Goal: Task Accomplishment & Management: Manage account settings

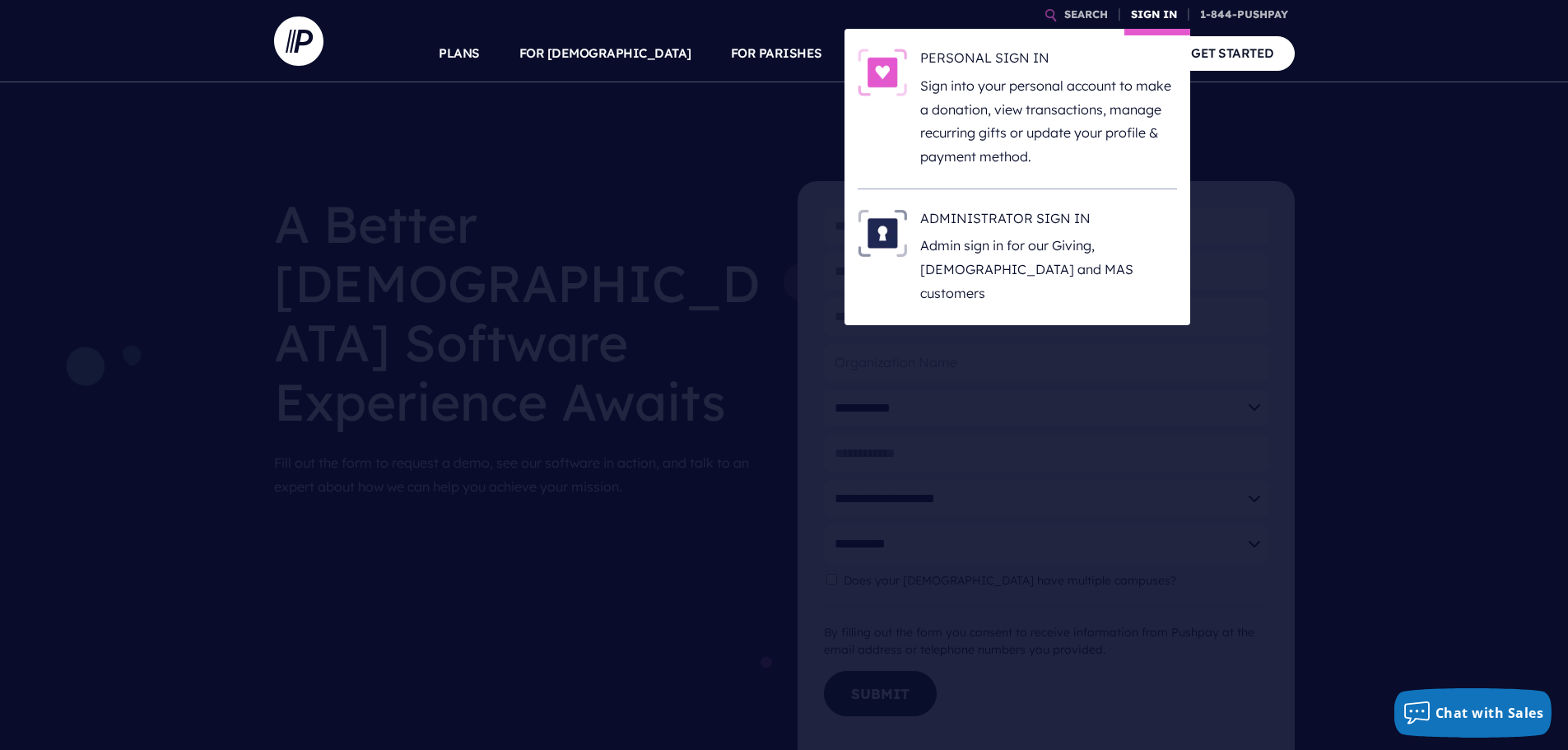
click at [1140, 7] on link "SIGN IN" at bounding box center [1154, 14] width 59 height 29
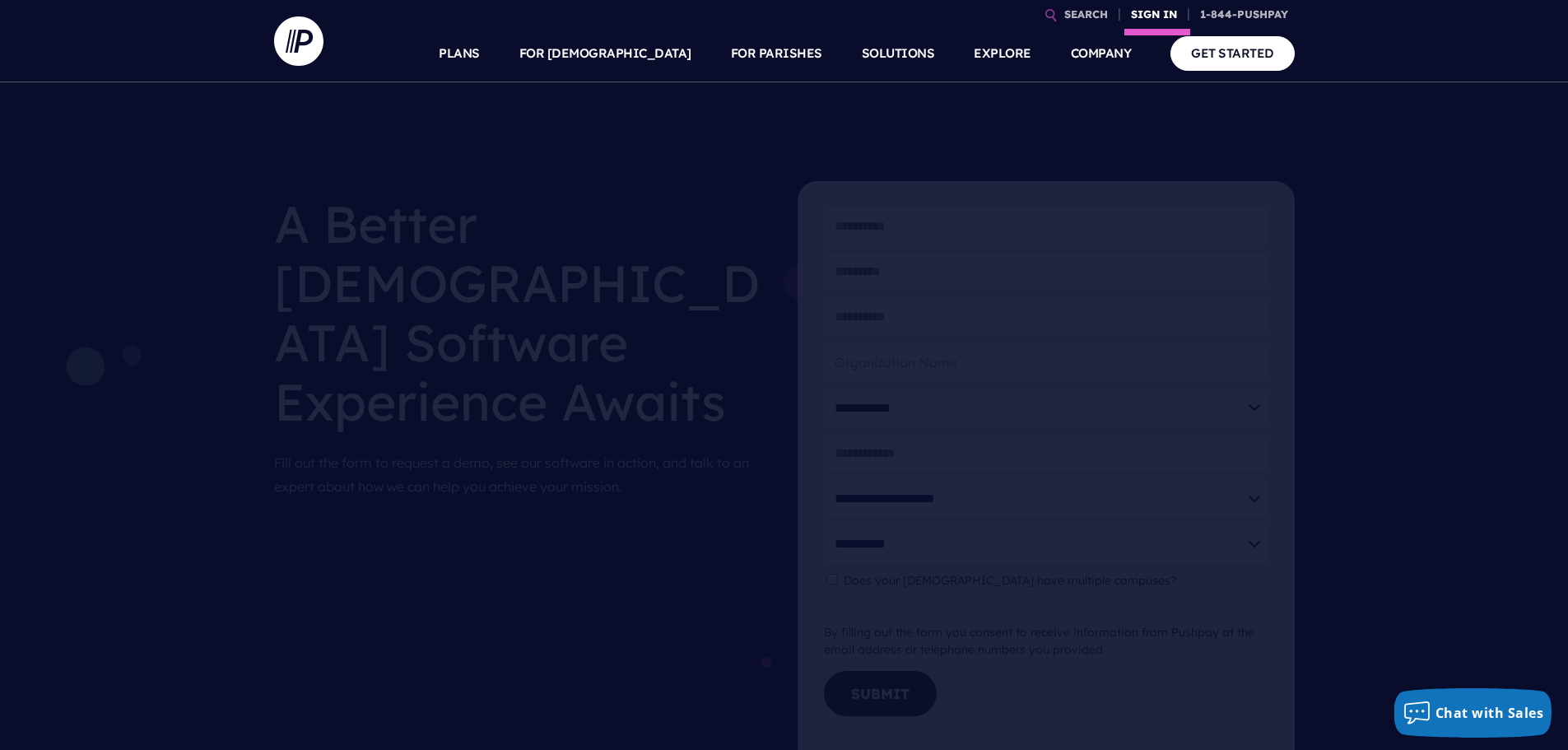
click at [1133, 8] on link "SIGN IN" at bounding box center [1154, 14] width 59 height 29
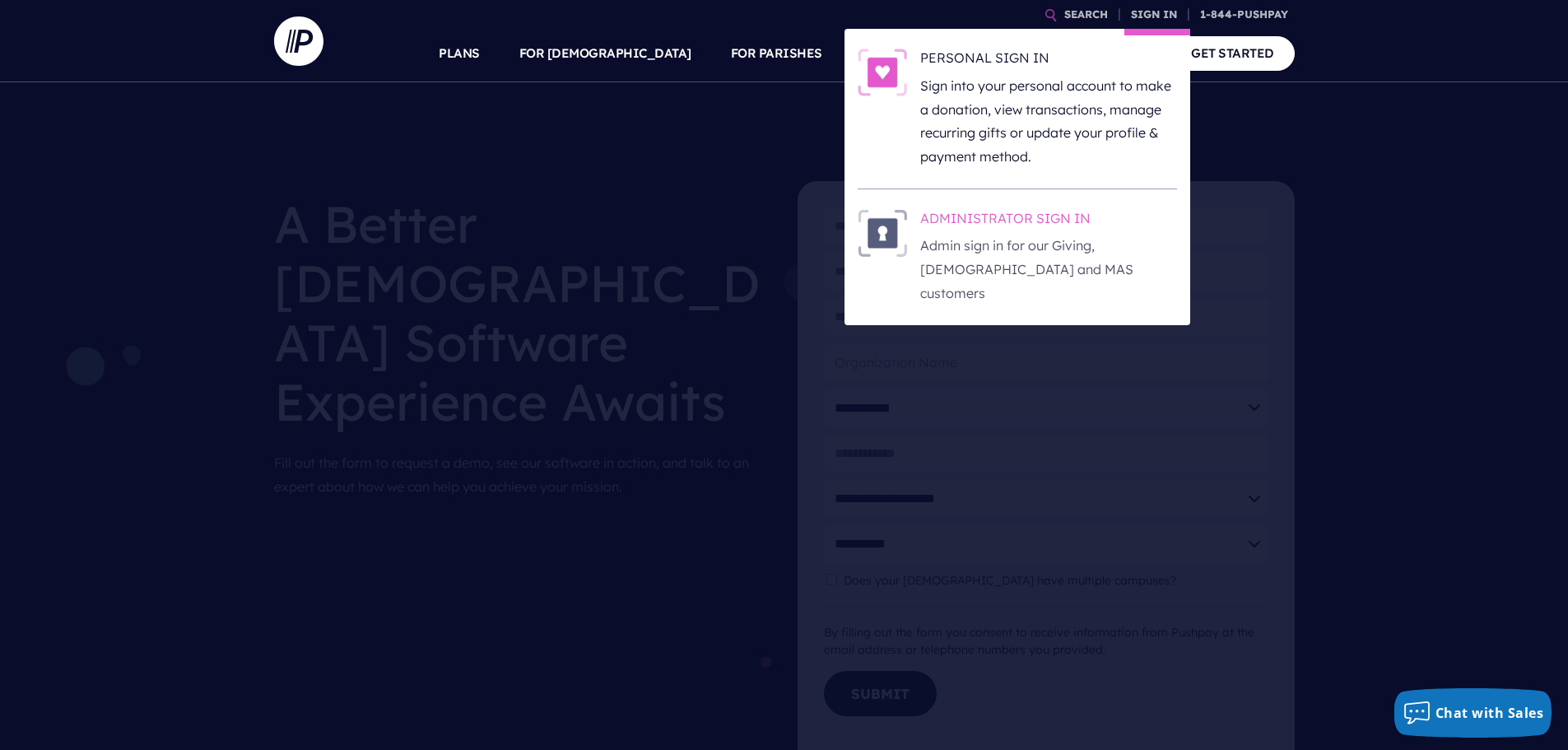
click at [941, 211] on h6 "ADMINISTRATOR SIGN IN" at bounding box center [1049, 222] width 257 height 24
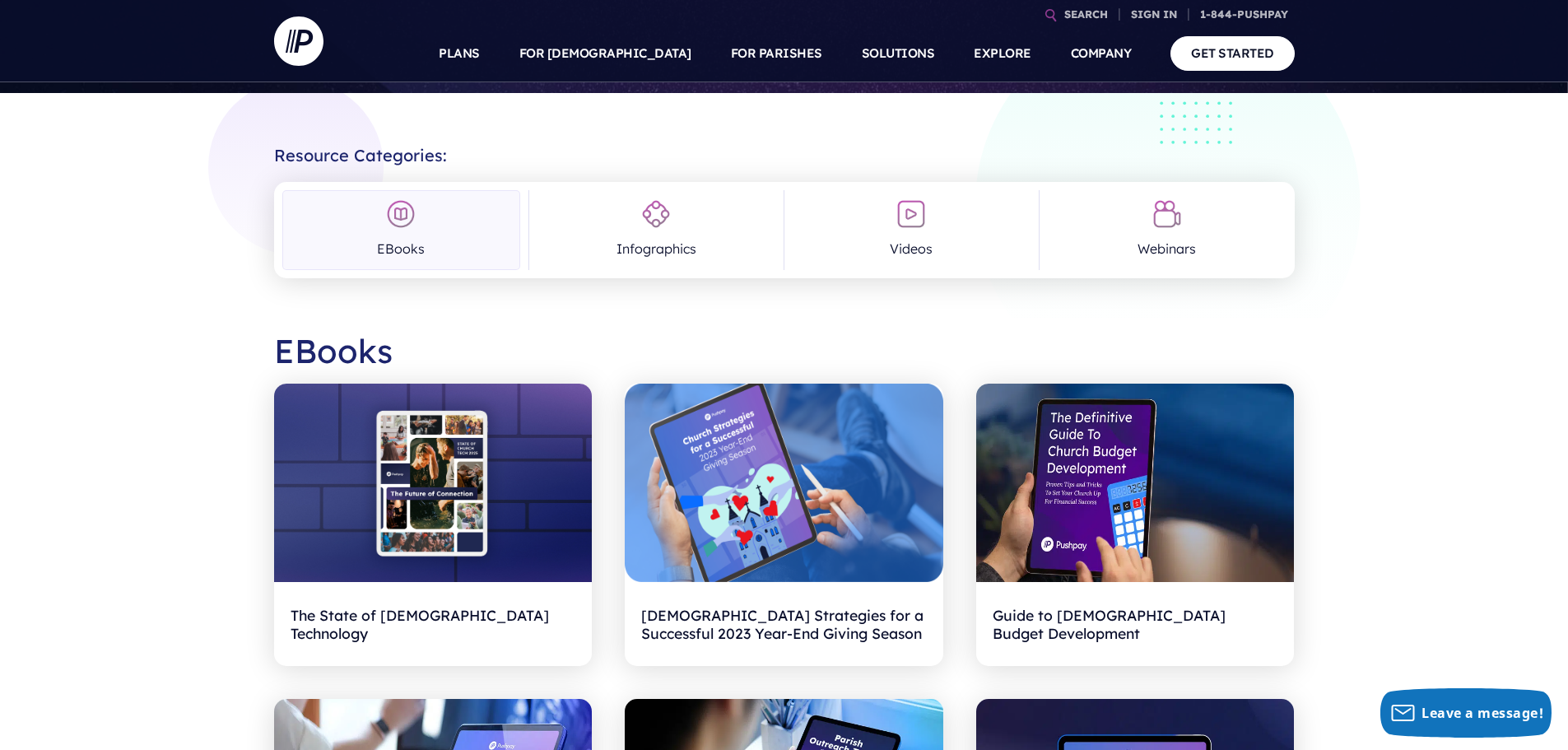
scroll to position [82, 0]
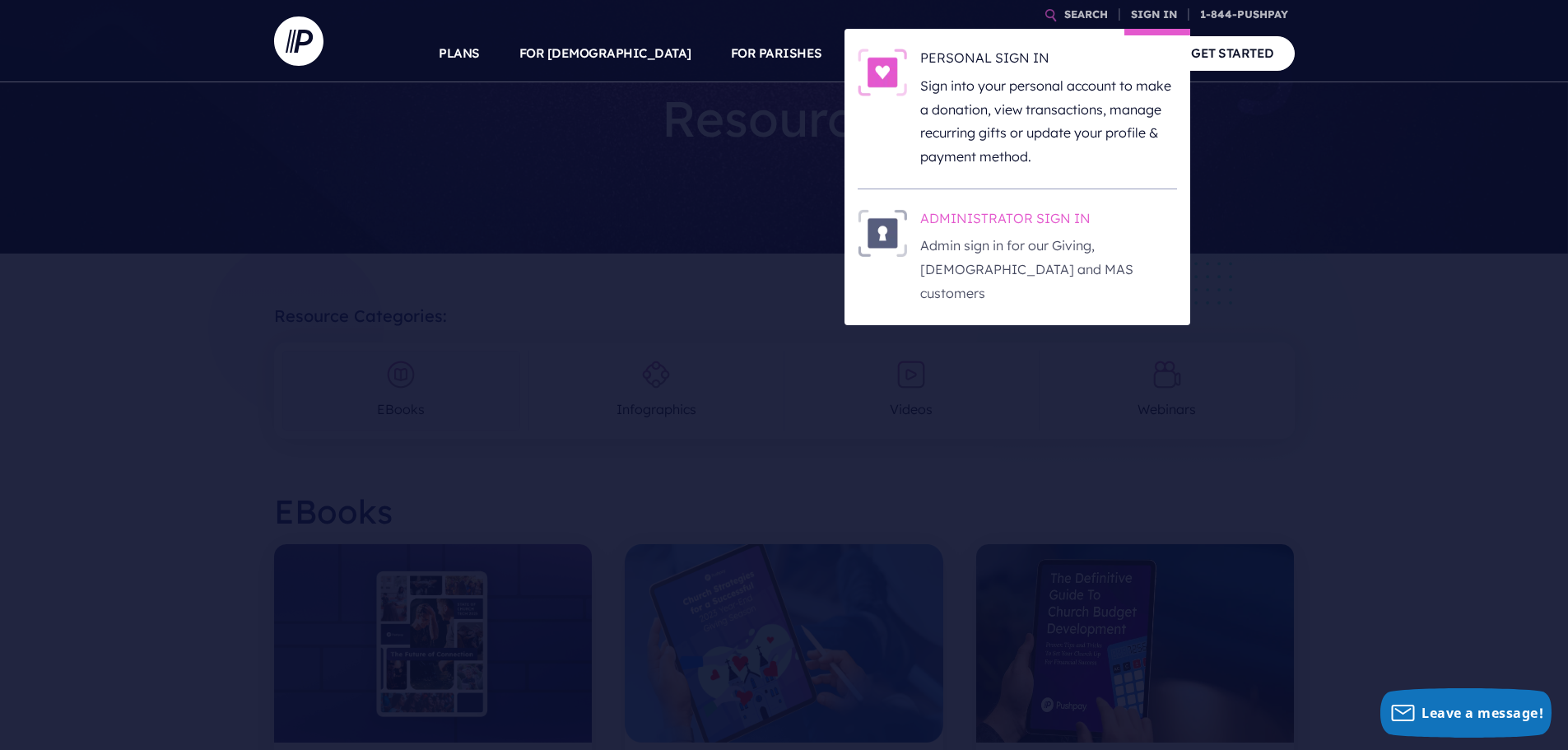
click at [952, 226] on h6 "ADMINISTRATOR SIGN IN" at bounding box center [1049, 222] width 257 height 24
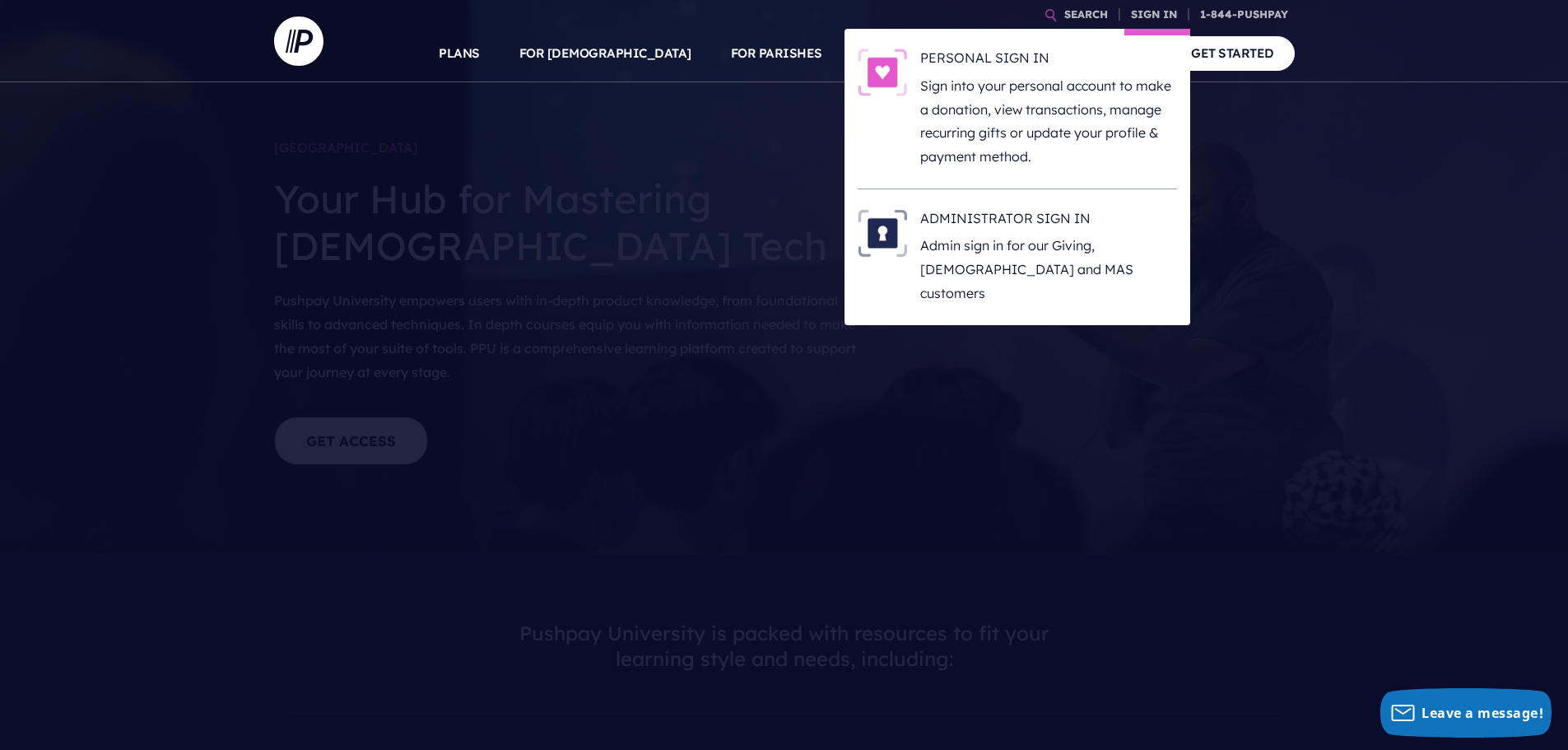
click at [997, 48] on li "PERSONAL SIGN IN Sign into your personal account to make a donation, view trans…" at bounding box center [1018, 109] width 320 height 161
click at [982, 63] on h6 "PERSONAL SIGN IN" at bounding box center [1049, 61] width 257 height 24
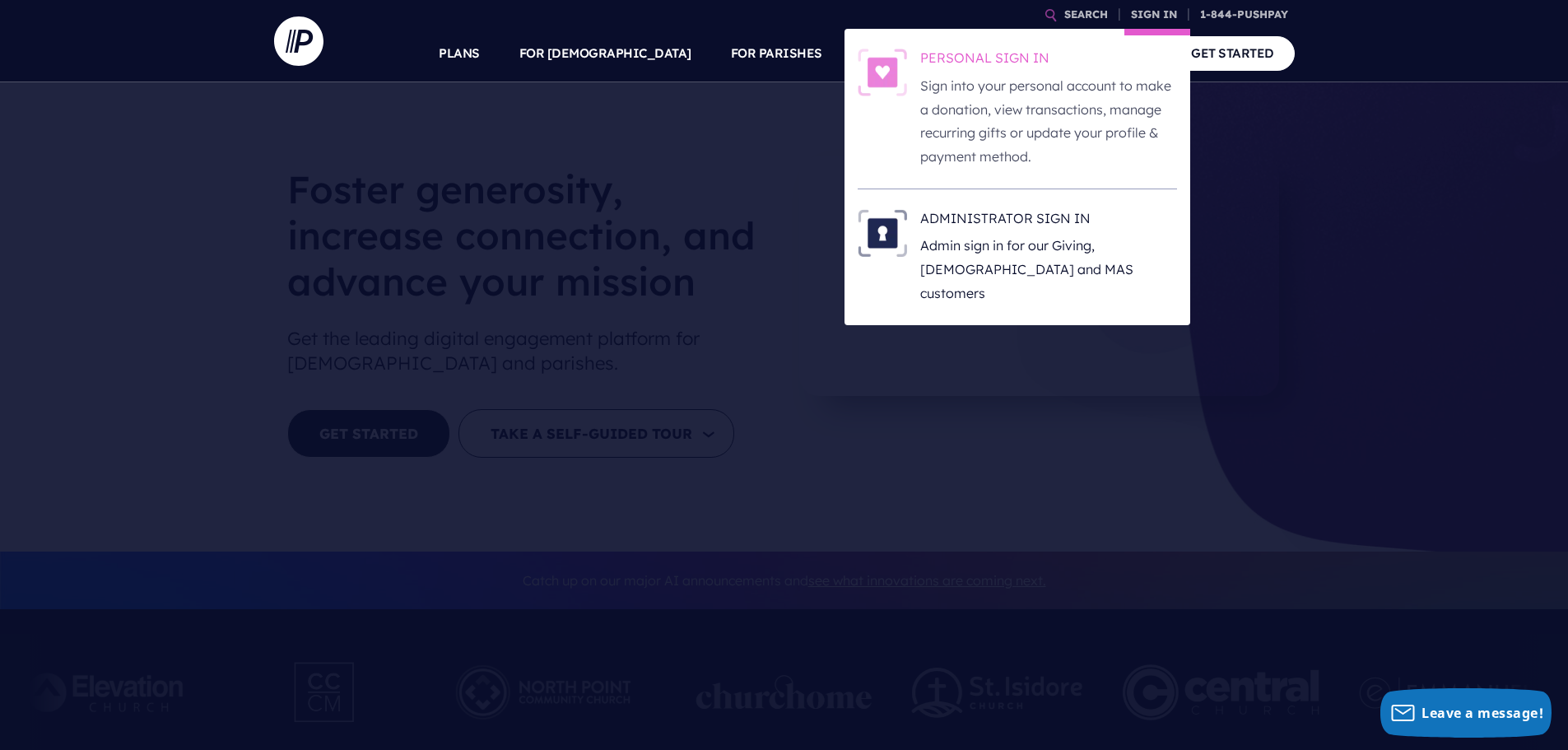
click at [994, 62] on h6 "PERSONAL SIGN IN" at bounding box center [1049, 61] width 257 height 24
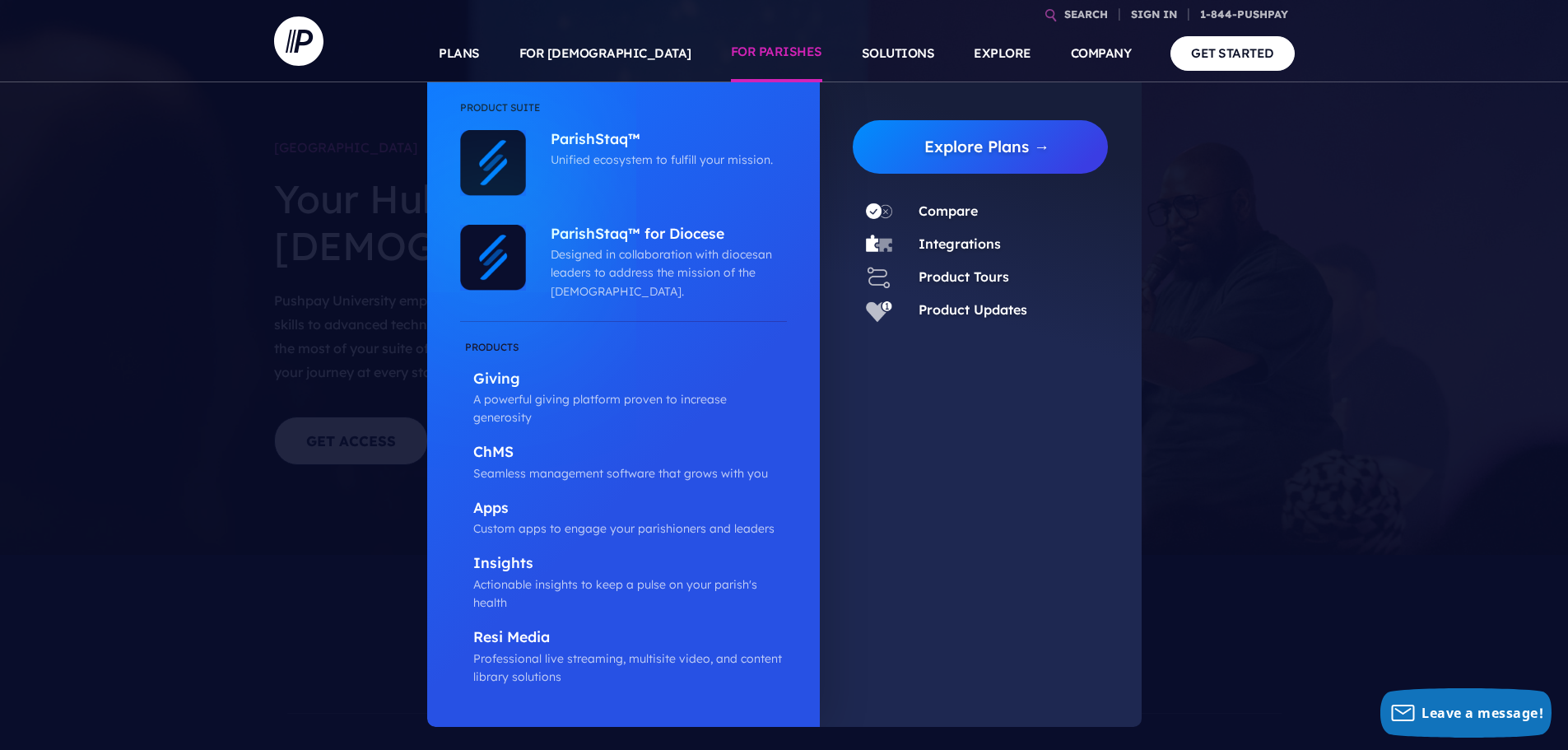
click at [789, 46] on link "FOR PARISHES" at bounding box center [776, 53] width 92 height 58
click at [611, 140] on p "ParishStaq™" at bounding box center [664, 141] width 228 height 21
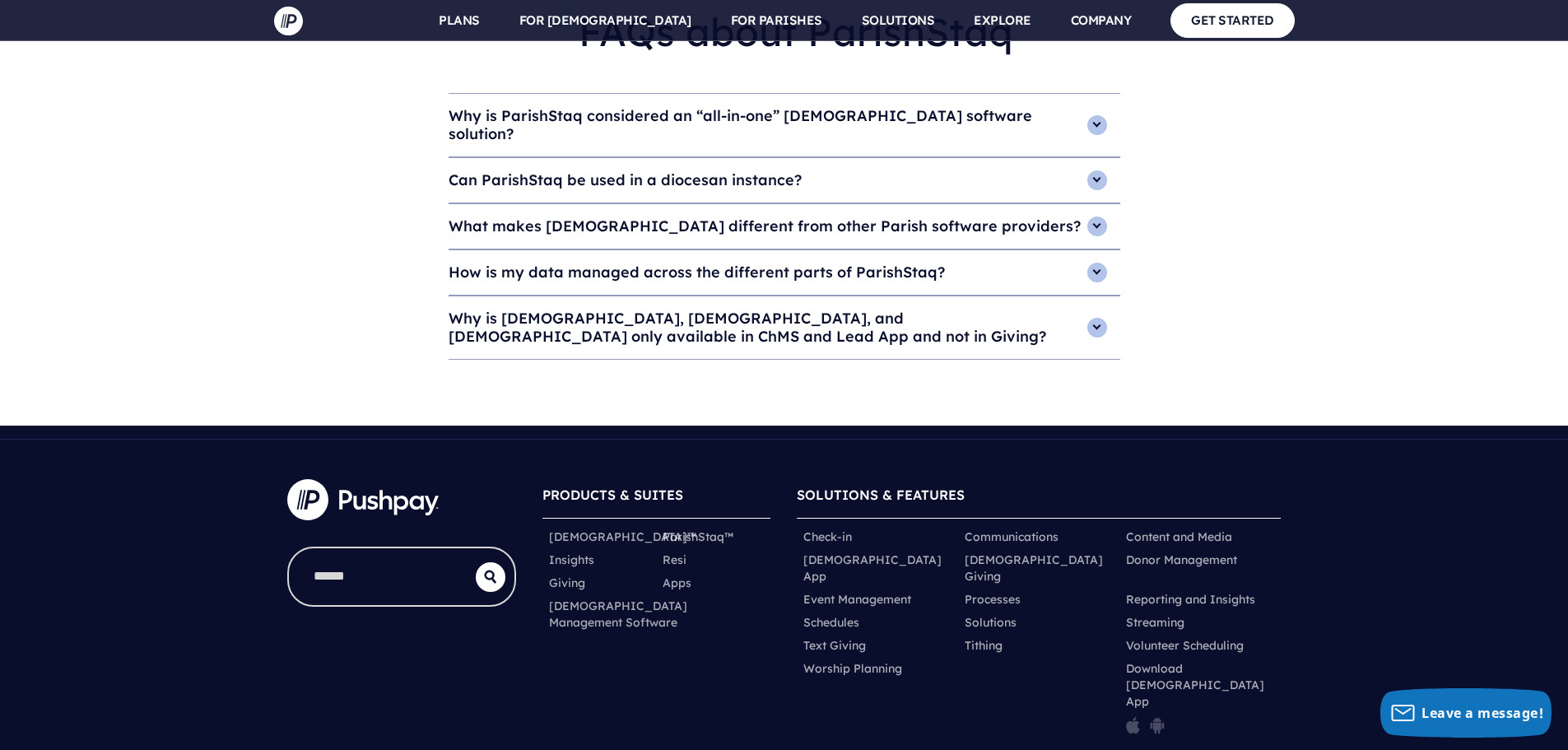
scroll to position [7260, 0]
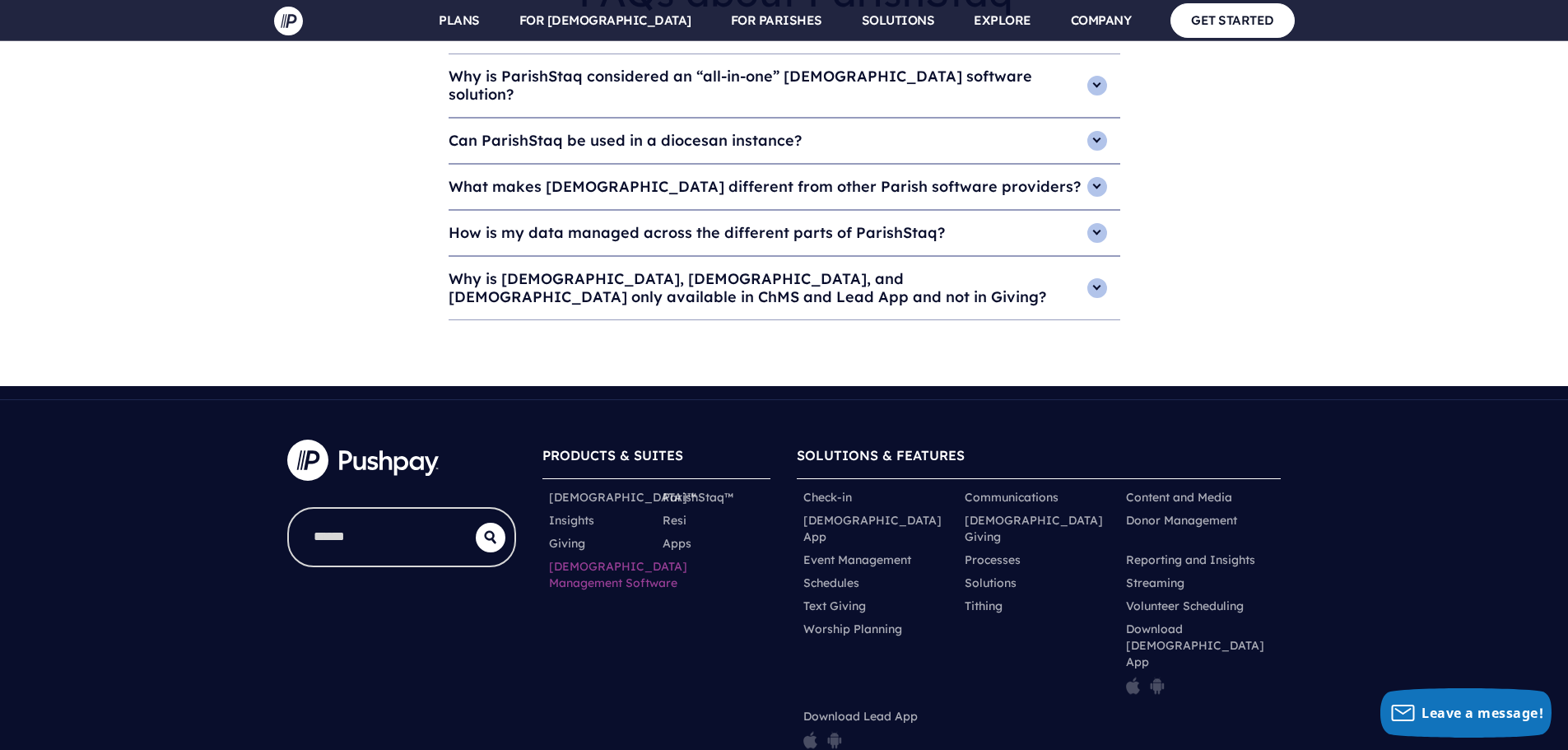
click at [573, 558] on link "Church Management Software" at bounding box center [618, 575] width 138 height 33
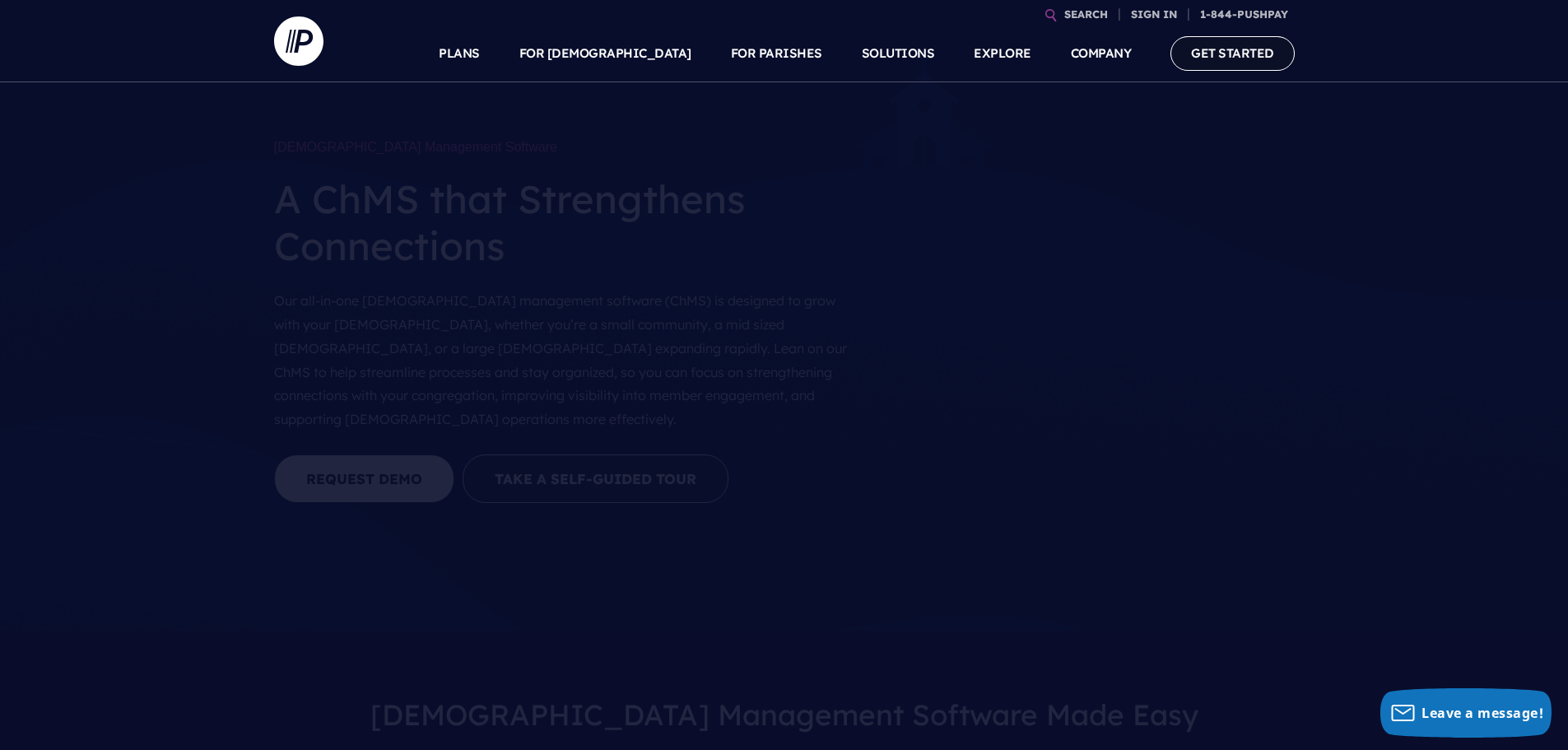
click at [1233, 50] on link "GET STARTED" at bounding box center [1233, 52] width 124 height 34
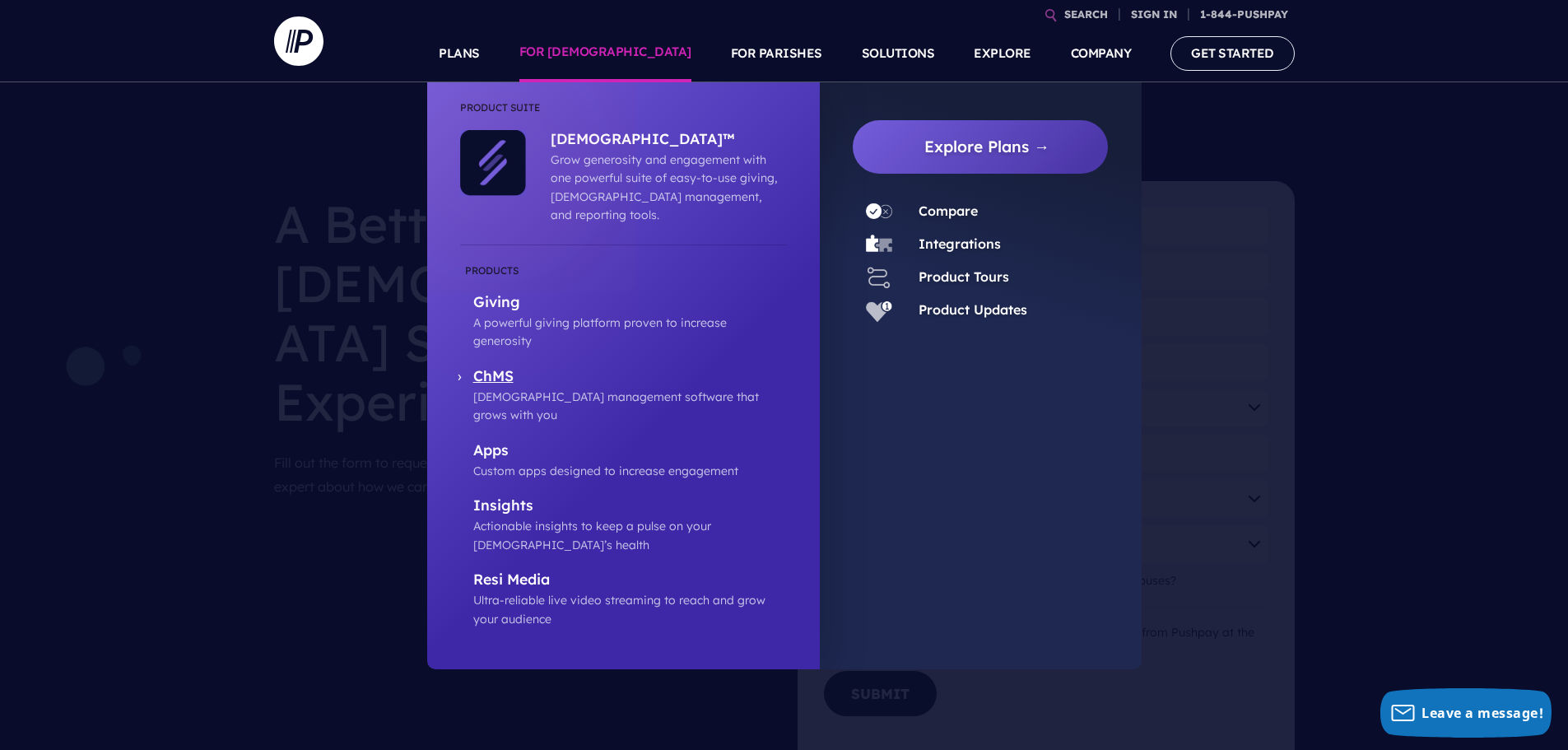
click at [490, 368] on p "ChMS" at bounding box center [629, 378] width 313 height 21
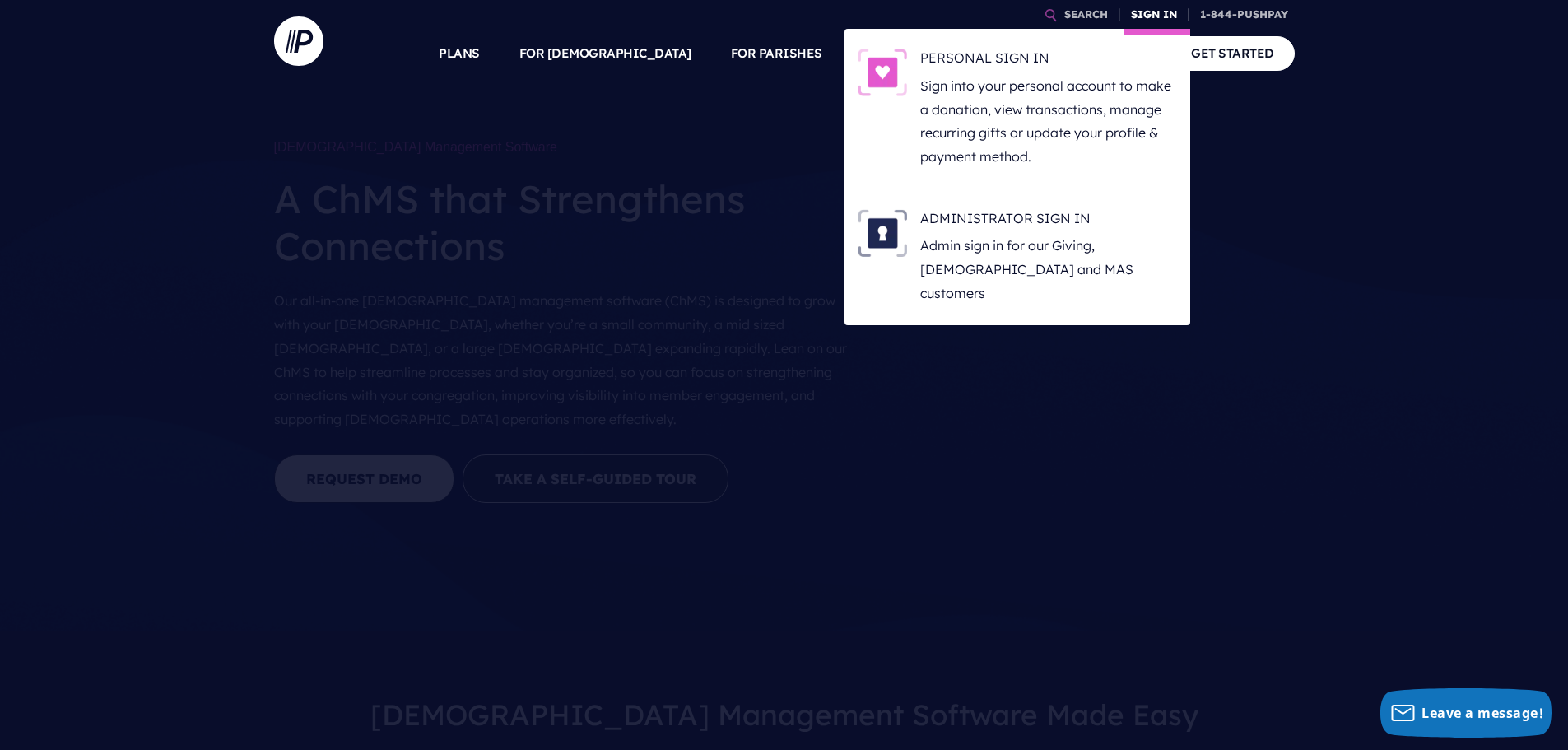
click at [1157, 22] on link "SIGN IN" at bounding box center [1154, 14] width 59 height 29
click at [986, 224] on h6 "ADMINISTRATOR SIGN IN" at bounding box center [1049, 222] width 257 height 24
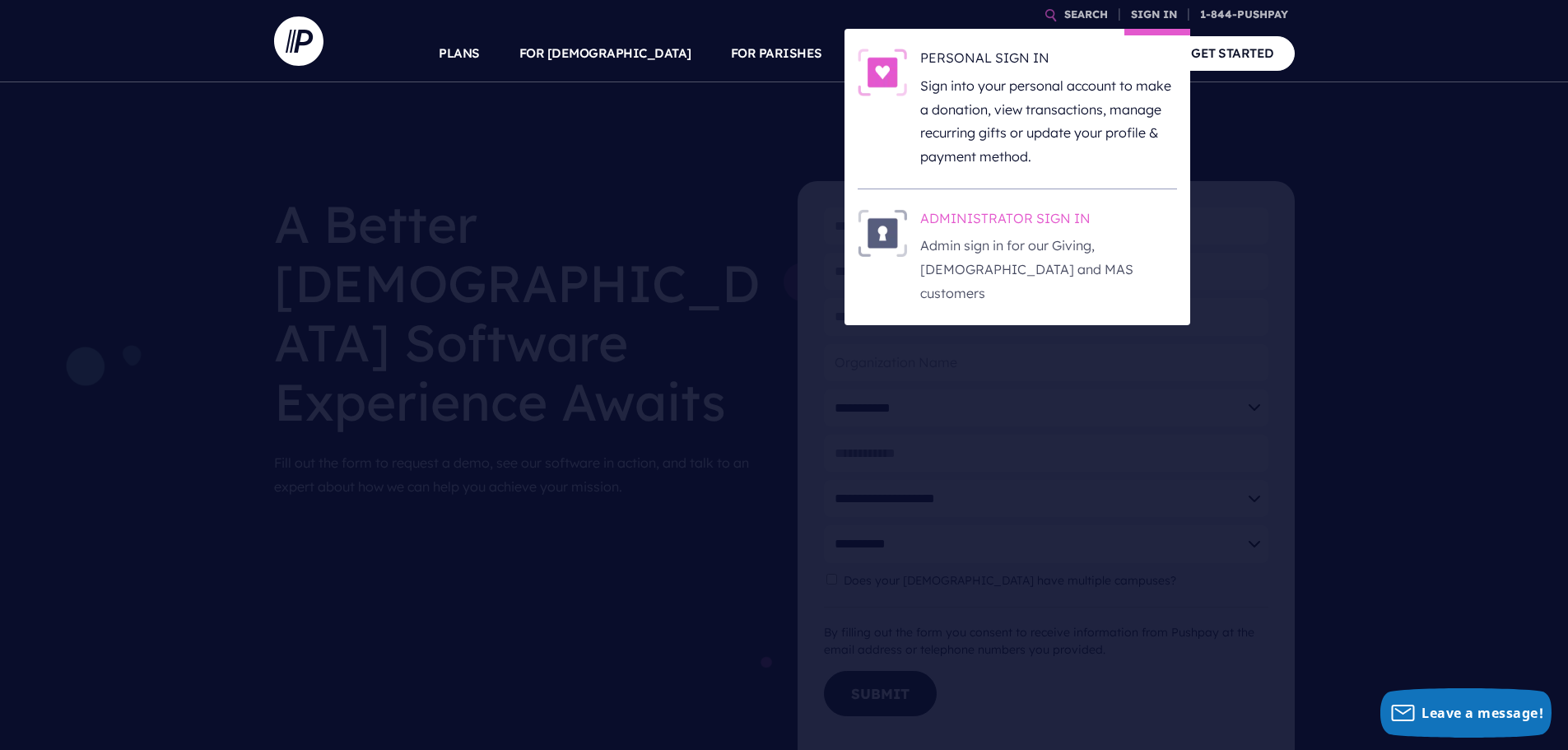
click at [994, 219] on h6 "ADMINISTRATOR SIGN IN" at bounding box center [1049, 222] width 257 height 24
